Goal: Task Accomplishment & Management: Use online tool/utility

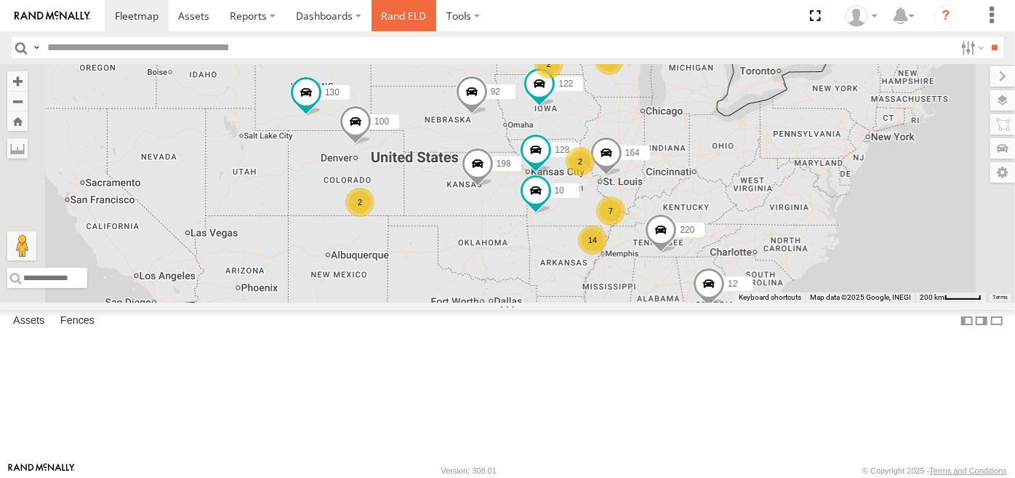
click at [404, 15] on link "Rand ELD" at bounding box center [404, 15] width 65 height 31
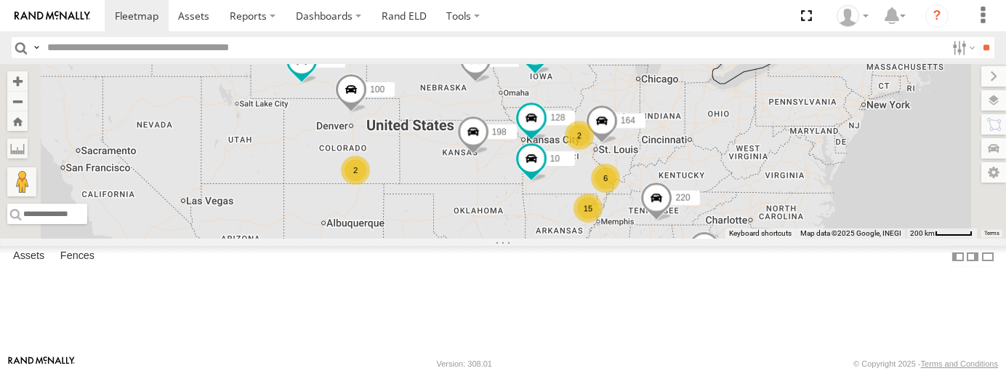
click at [0, 0] on span at bounding box center [0, 0] width 0 height 0
click at [0, 0] on link at bounding box center [0, 0] width 0 height 0
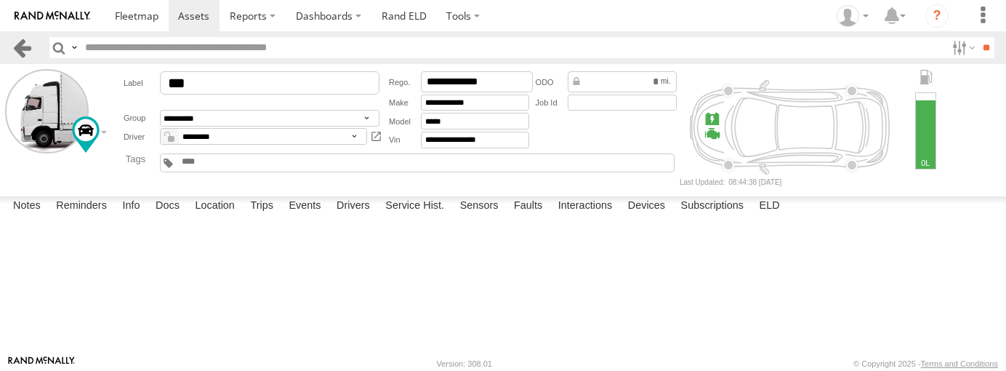
click at [19, 47] on link at bounding box center [22, 47] width 21 height 21
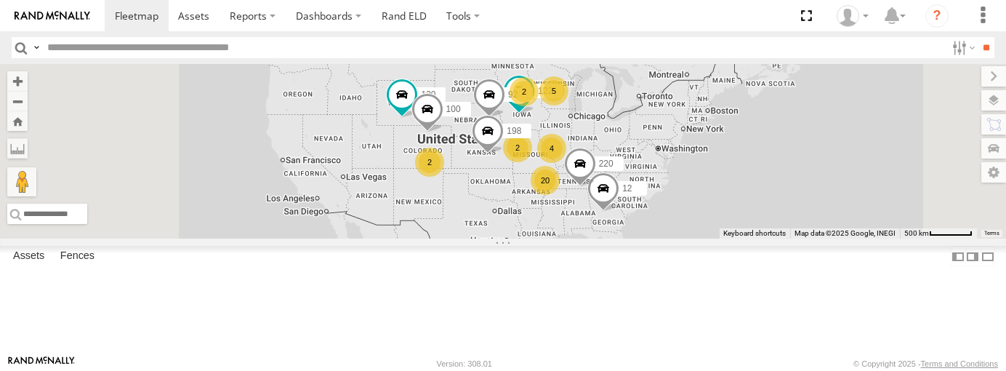
click at [0, 0] on link at bounding box center [0, 0] width 0 height 0
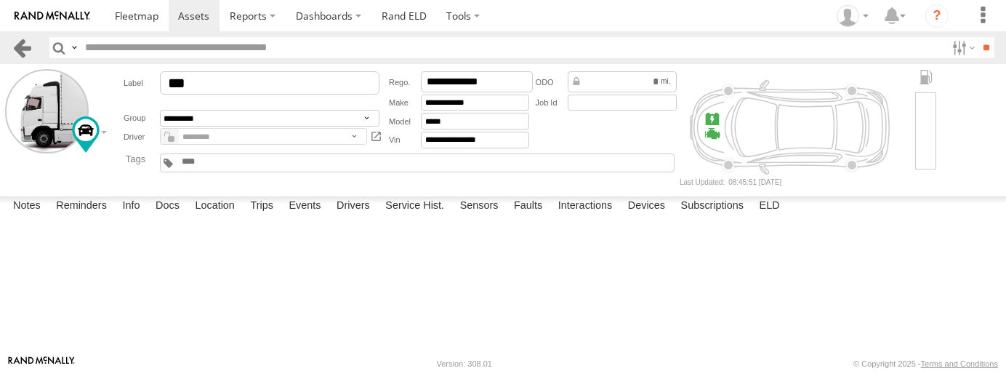
click at [29, 52] on link at bounding box center [22, 47] width 21 height 21
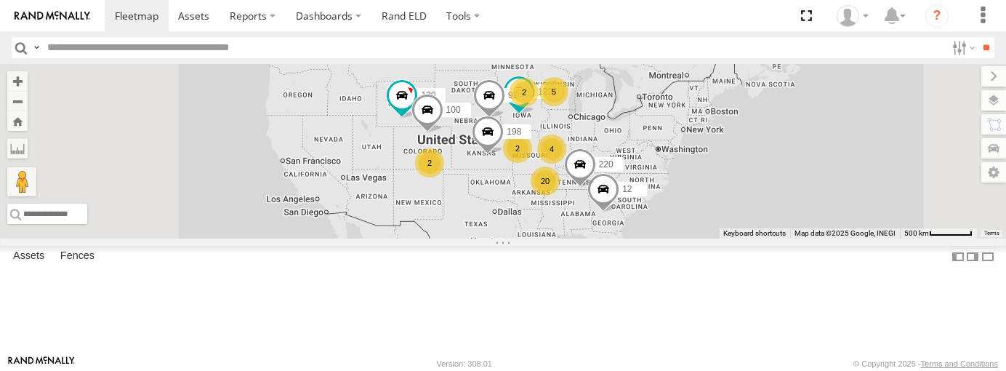
click at [0, 0] on link at bounding box center [0, 0] width 0 height 0
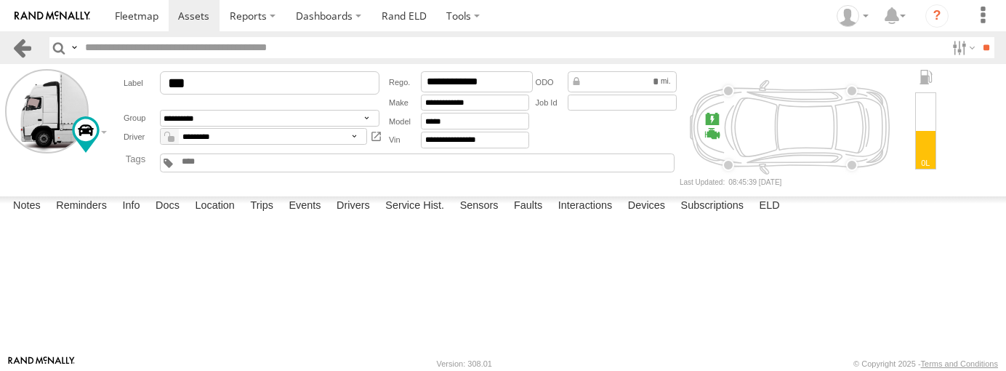
click at [23, 49] on link at bounding box center [22, 47] width 21 height 21
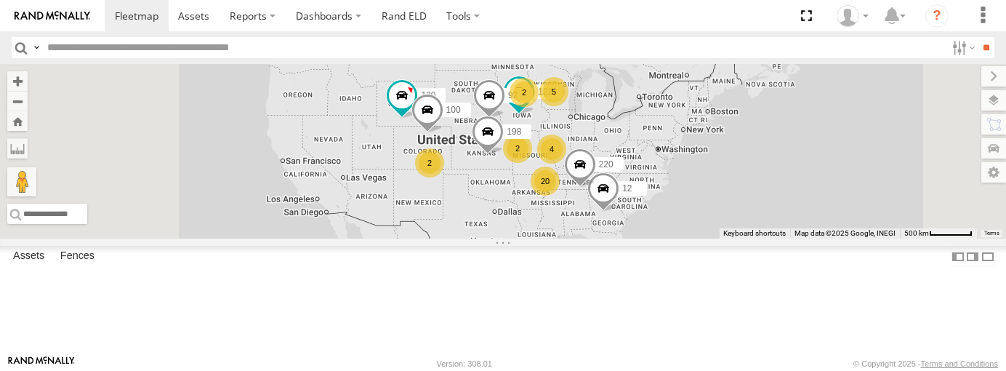
scroll to position [444, 0]
click at [0, 0] on link at bounding box center [0, 0] width 0 height 0
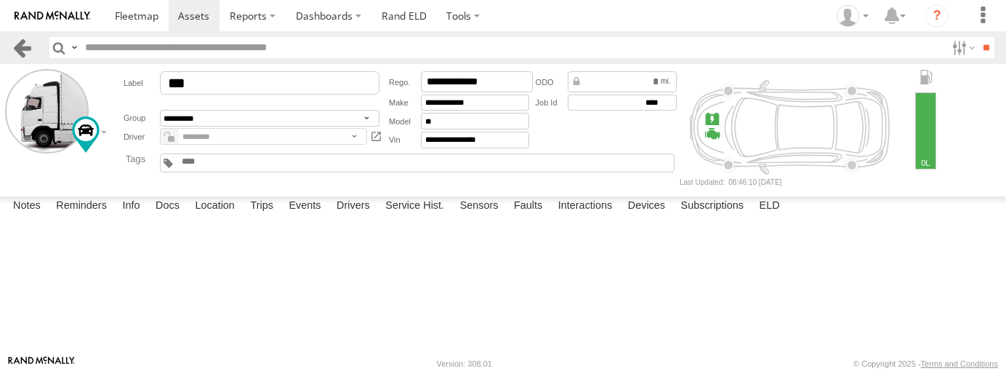
click at [23, 47] on link at bounding box center [22, 47] width 21 height 21
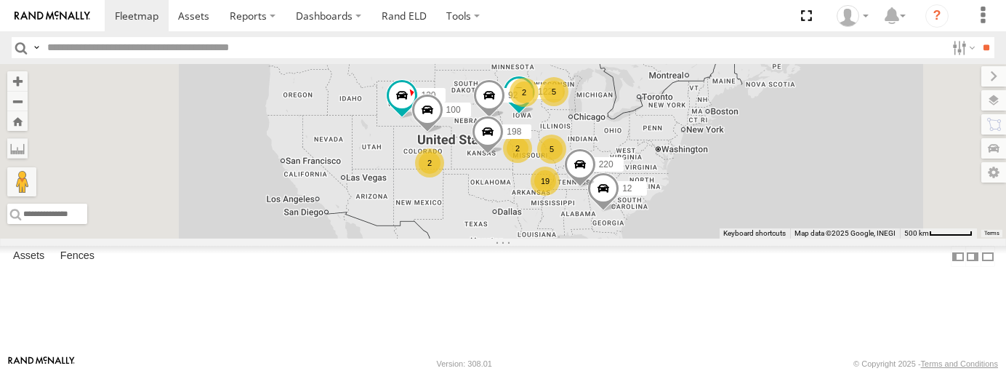
scroll to position [407, 0]
click at [0, 0] on link at bounding box center [0, 0] width 0 height 0
